Goal: Task Accomplishment & Management: Use online tool/utility

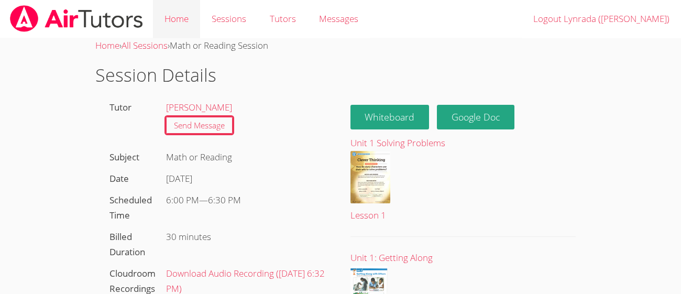
click at [173, 20] on link "Home" at bounding box center [176, 19] width 47 height 38
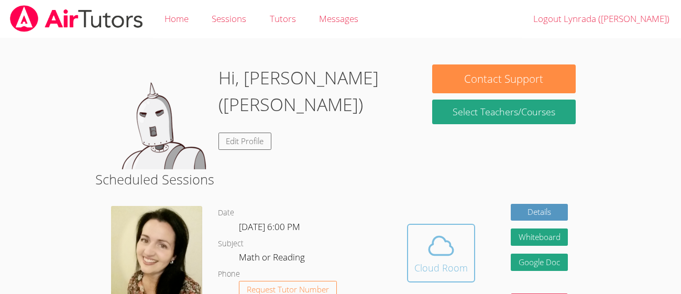
click at [459, 276] on button "Cloud Room" at bounding box center [441, 253] width 68 height 59
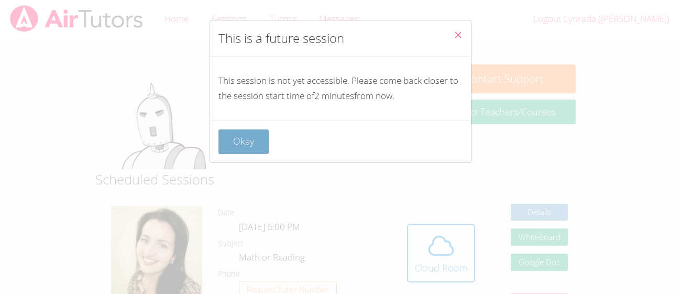
click at [243, 132] on button "Okay" at bounding box center [244, 141] width 50 height 25
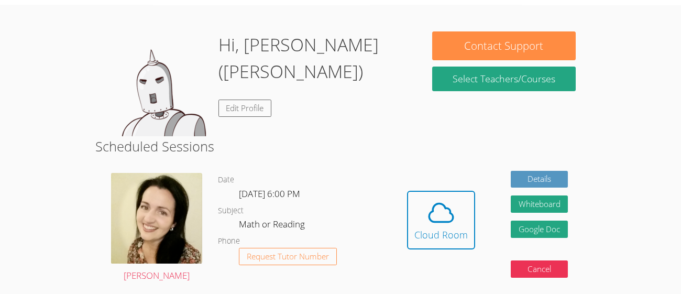
scroll to position [35, 0]
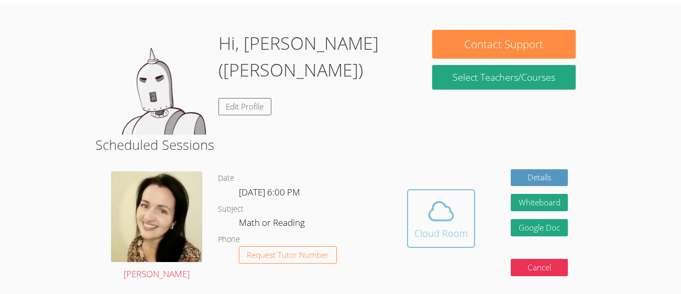
click at [440, 224] on icon at bounding box center [441, 211] width 29 height 29
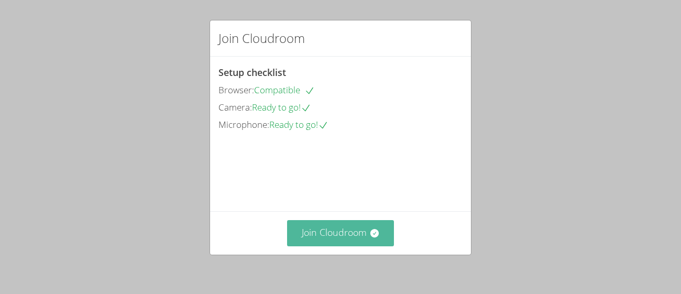
click at [351, 239] on button "Join Cloudroom" at bounding box center [340, 233] width 107 height 26
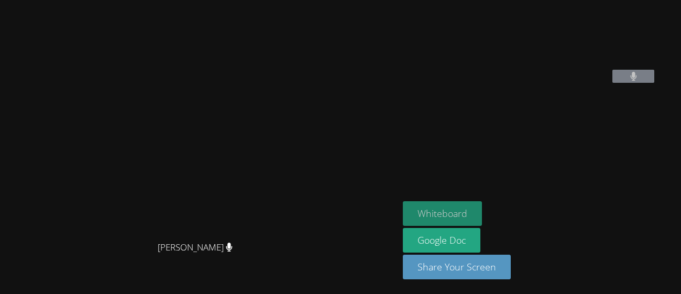
click at [475, 220] on button "Whiteboard" at bounding box center [442, 213] width 79 height 25
